Goal: Task Accomplishment & Management: Use online tool/utility

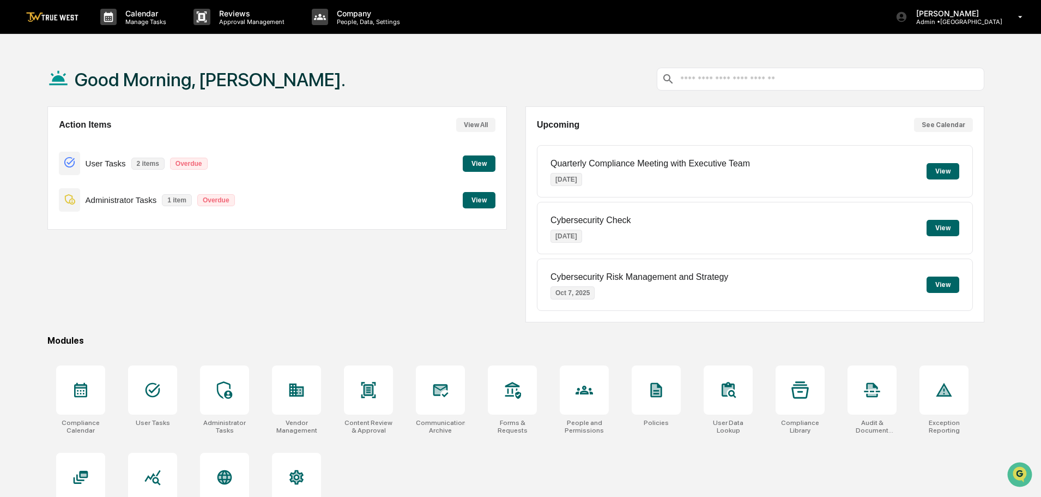
click at [471, 198] on button "View" at bounding box center [479, 200] width 33 height 16
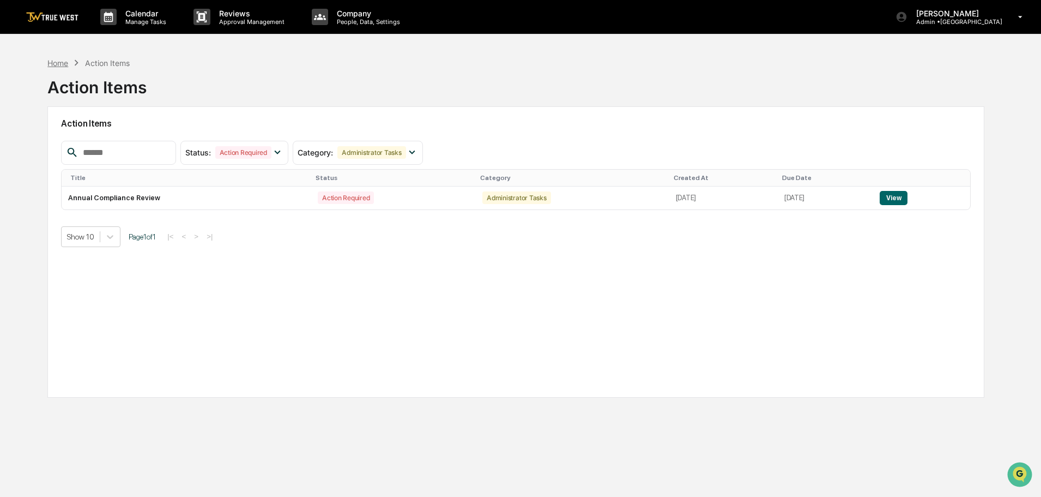
click at [57, 62] on div "Home" at bounding box center [57, 62] width 21 height 9
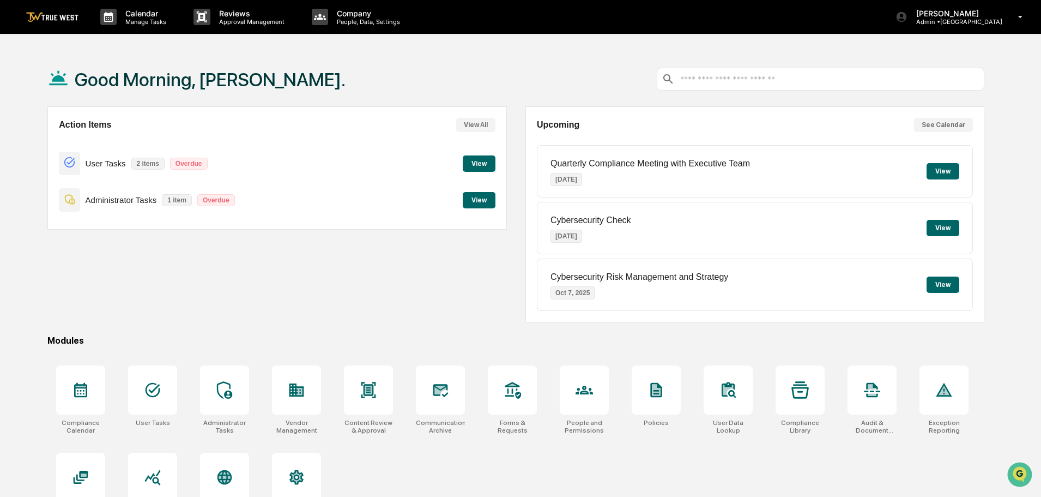
click at [474, 165] on button "View" at bounding box center [479, 163] width 33 height 16
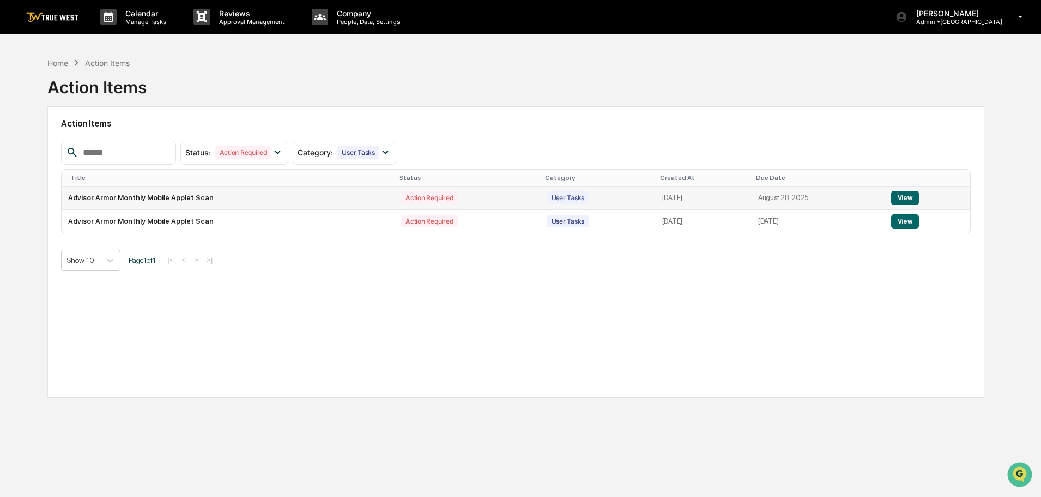
click at [911, 196] on button "View" at bounding box center [905, 198] width 28 height 14
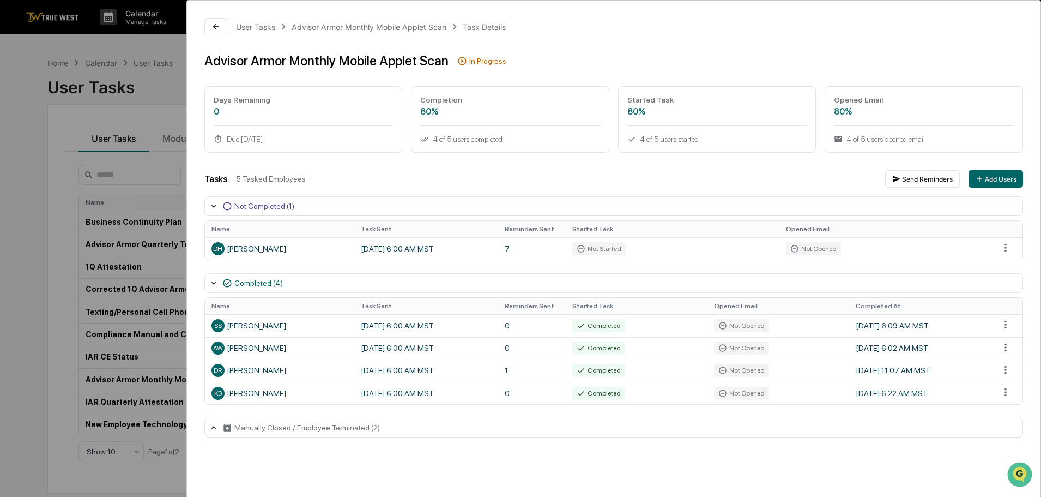
click at [22, 59] on div "User Tasks Advisor Armor Monthly Mobile Applet Scan Task Details Advisor Armor …" at bounding box center [520, 248] width 1041 height 497
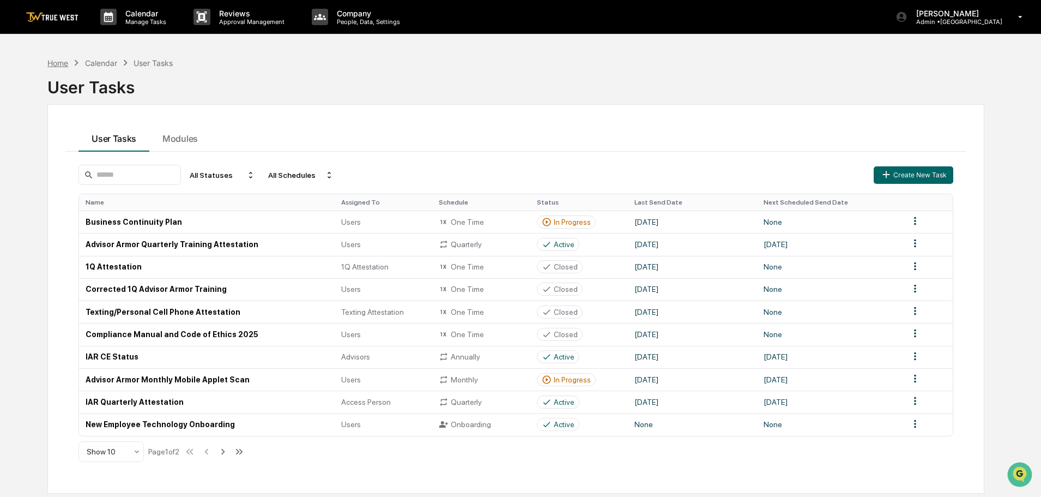
click at [58, 62] on div "Home" at bounding box center [57, 62] width 21 height 9
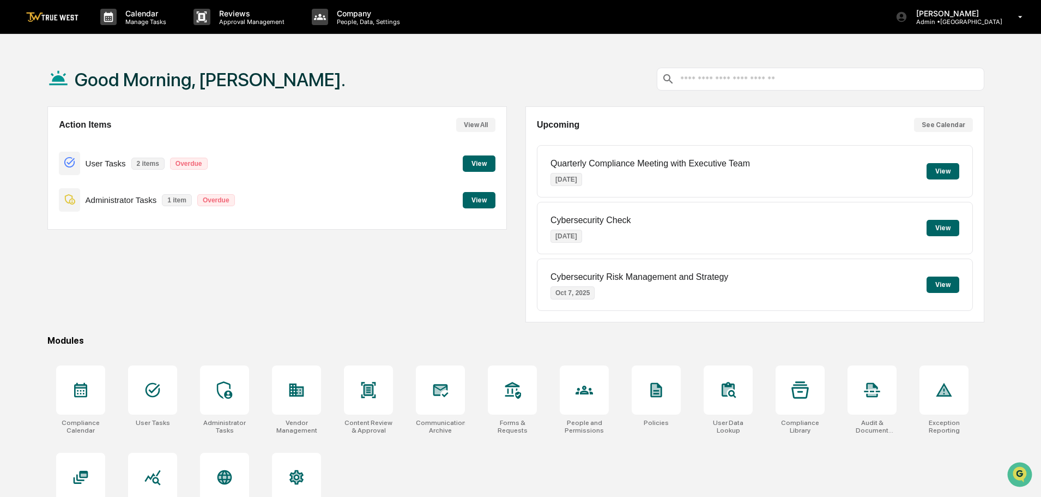
click at [483, 161] on button "View" at bounding box center [479, 163] width 33 height 16
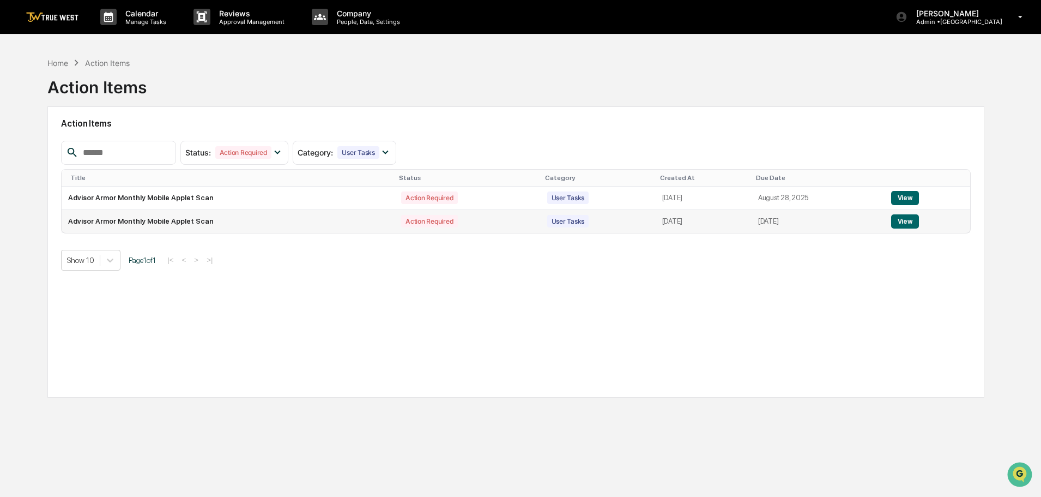
click at [911, 221] on button "View" at bounding box center [905, 221] width 28 height 14
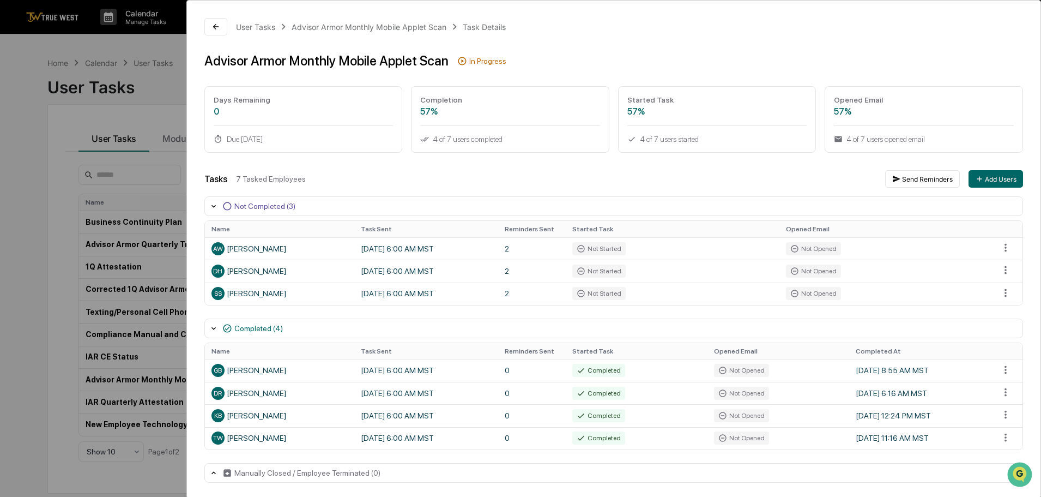
click at [55, 63] on div "User Tasks Advisor Armor Monthly Mobile Applet Scan Task Details Advisor Armor …" at bounding box center [520, 248] width 1041 height 497
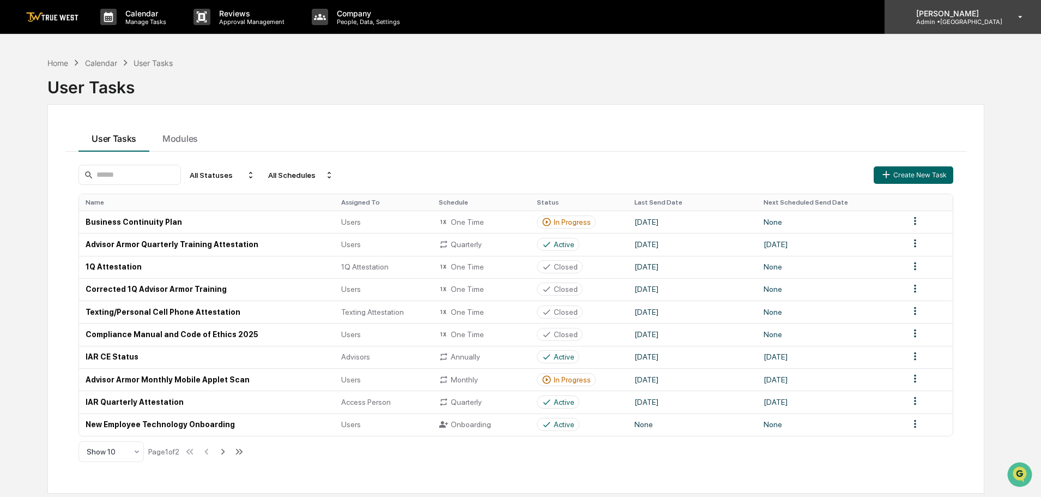
click at [982, 22] on p "Admin • [GEOGRAPHIC_DATA]" at bounding box center [955, 22] width 95 height 8
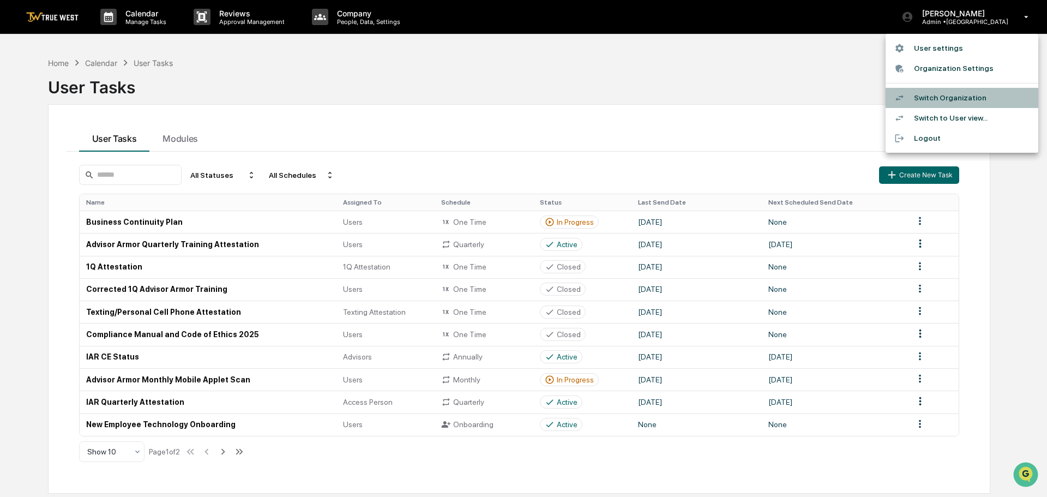
click at [959, 99] on li "Switch Organization" at bounding box center [961, 98] width 153 height 20
